Goal: Task Accomplishment & Management: Manage account settings

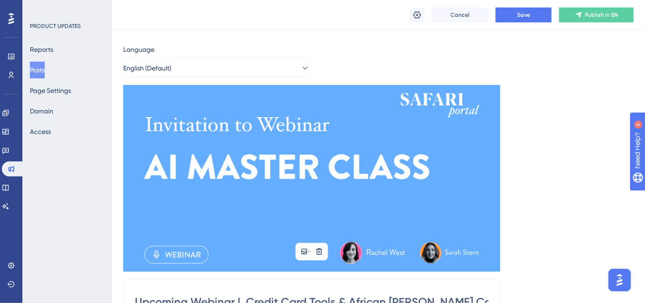
scroll to position [0, 6]
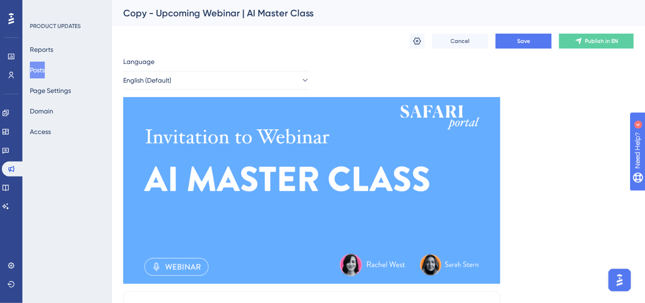
click at [35, 67] on button "Posts" at bounding box center [37, 70] width 15 height 17
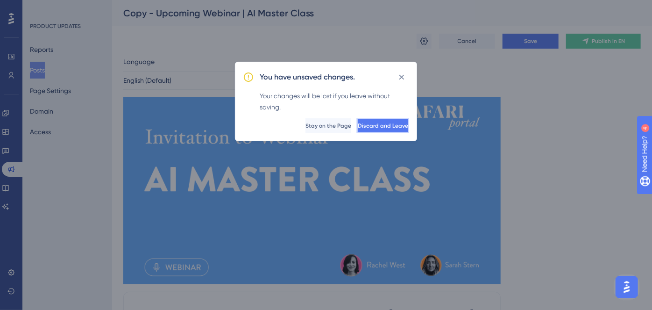
click at [358, 127] on span "Discard and Leave" at bounding box center [383, 125] width 50 height 7
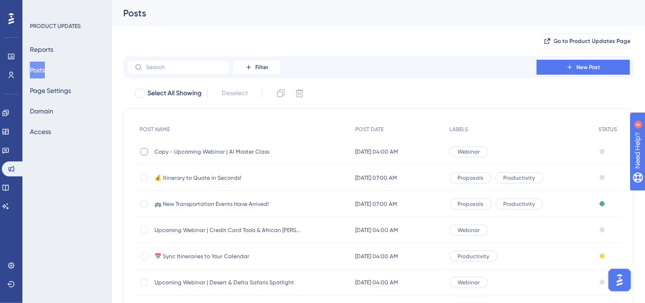
click at [144, 148] on div at bounding box center [144, 151] width 7 height 7
checkbox input "true"
click at [301, 100] on button at bounding box center [299, 93] width 15 height 15
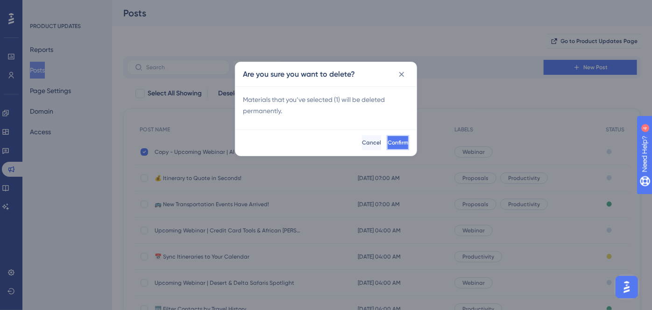
click at [388, 143] on span "Confirm" at bounding box center [398, 142] width 21 height 7
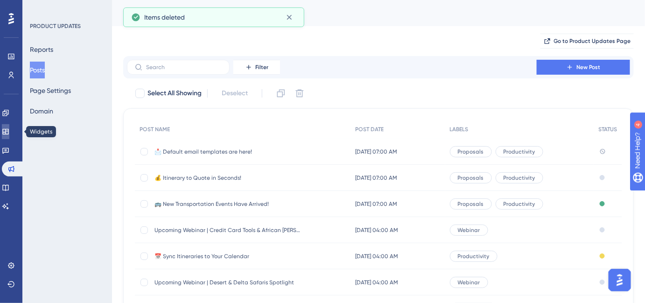
click at [9, 133] on icon at bounding box center [5, 131] width 7 height 7
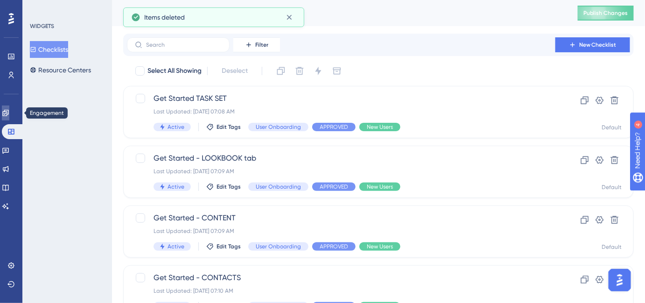
click at [9, 118] on link at bounding box center [5, 113] width 7 height 15
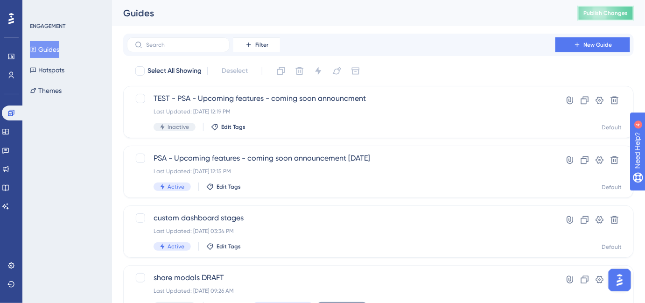
click at [427, 18] on button "Publish Changes" at bounding box center [606, 13] width 56 height 15
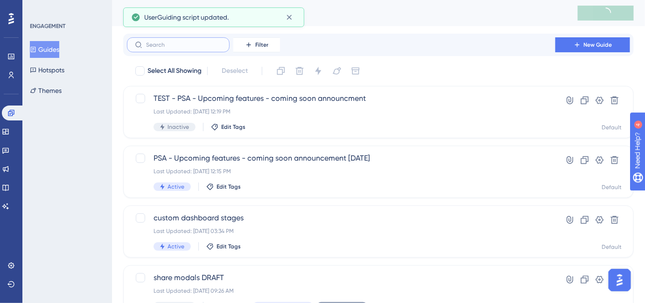
click at [181, 42] on input "text" at bounding box center [184, 45] width 76 height 7
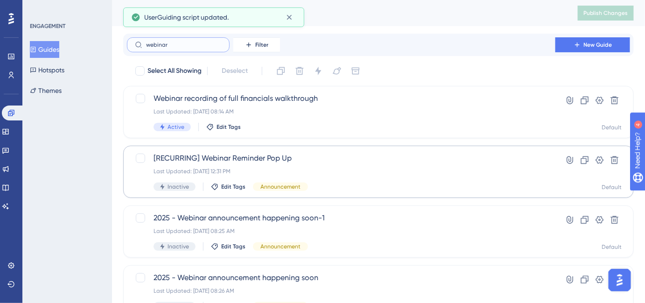
type input "webinar"
click at [288, 161] on span "[RECURRING] Webinar Reminder Pop Up" at bounding box center [341, 158] width 375 height 11
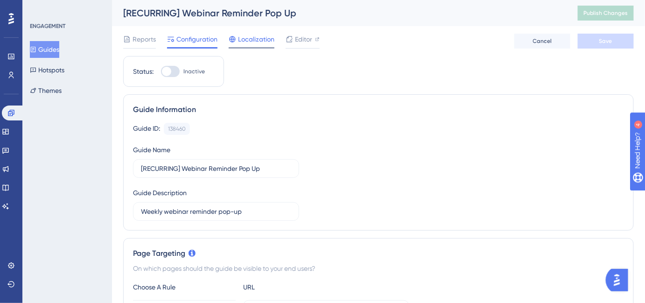
click at [229, 39] on icon at bounding box center [232, 38] width 7 height 7
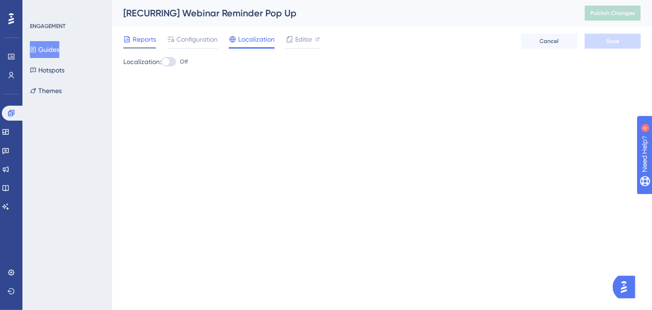
click at [147, 43] on span "Reports" at bounding box center [144, 39] width 23 height 11
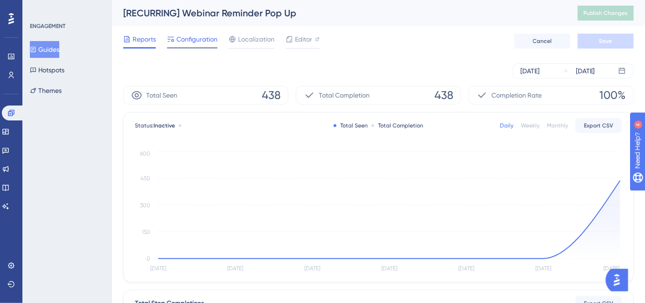
click at [185, 42] on span "Configuration" at bounding box center [197, 39] width 41 height 11
